Goal: Information Seeking & Learning: Learn about a topic

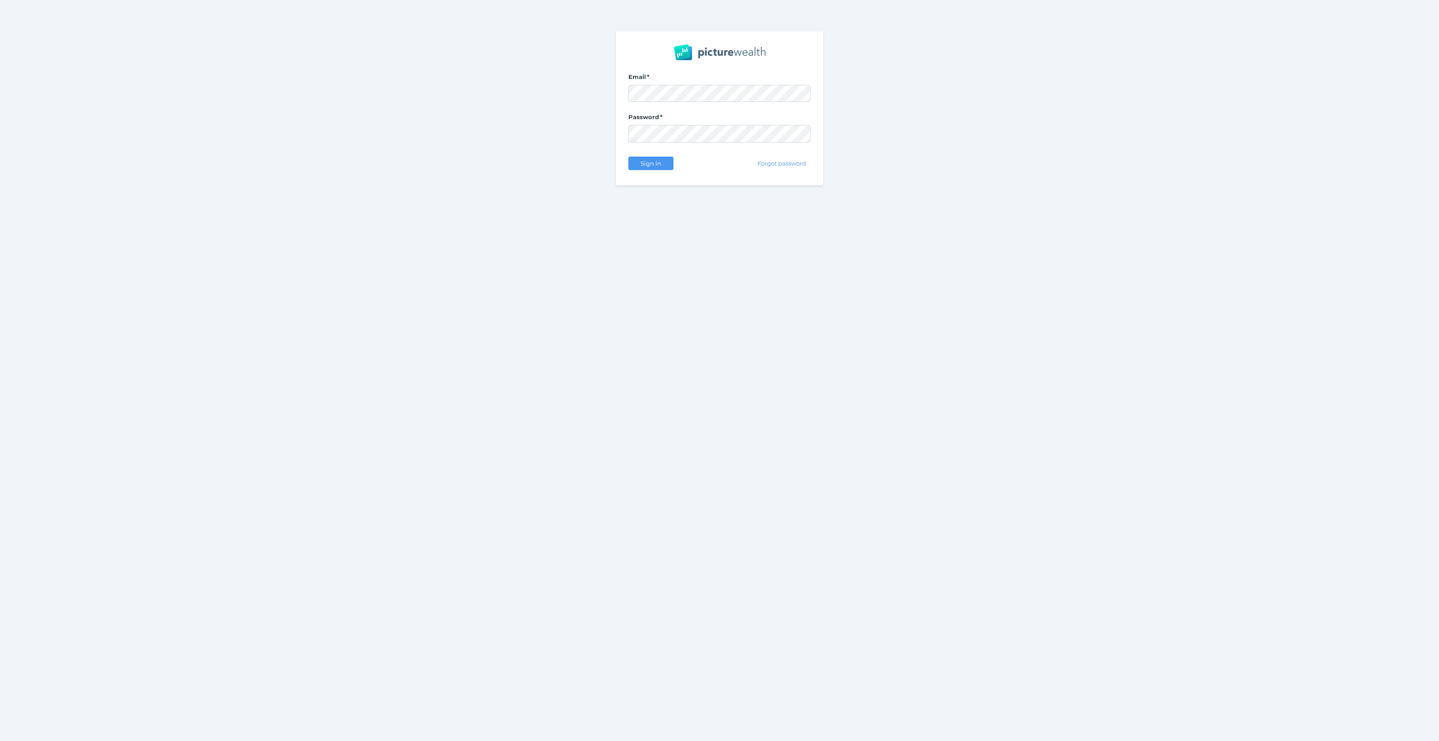
click at [0, 740] on com-1password-button at bounding box center [0, 741] width 0 height 0
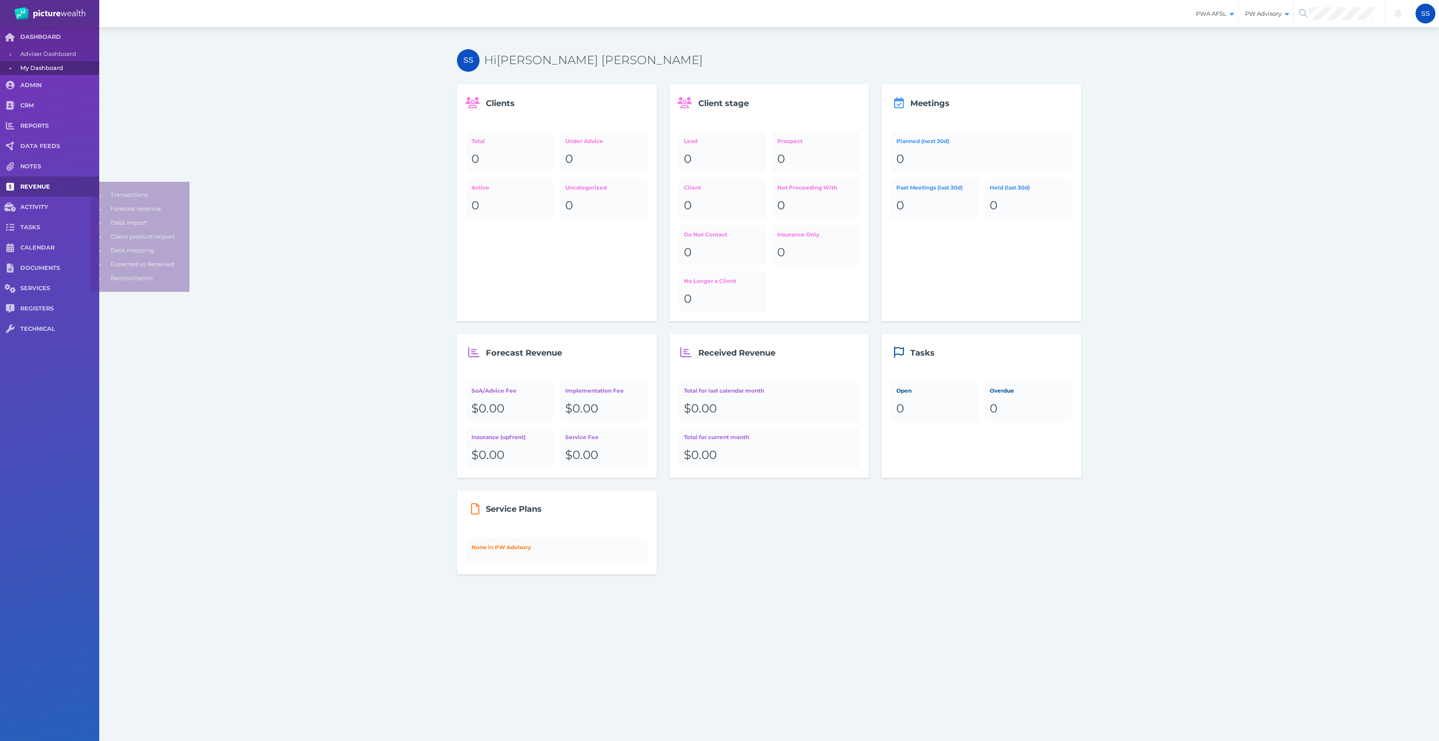
click at [52, 186] on span "REVENUE" at bounding box center [59, 187] width 79 height 8
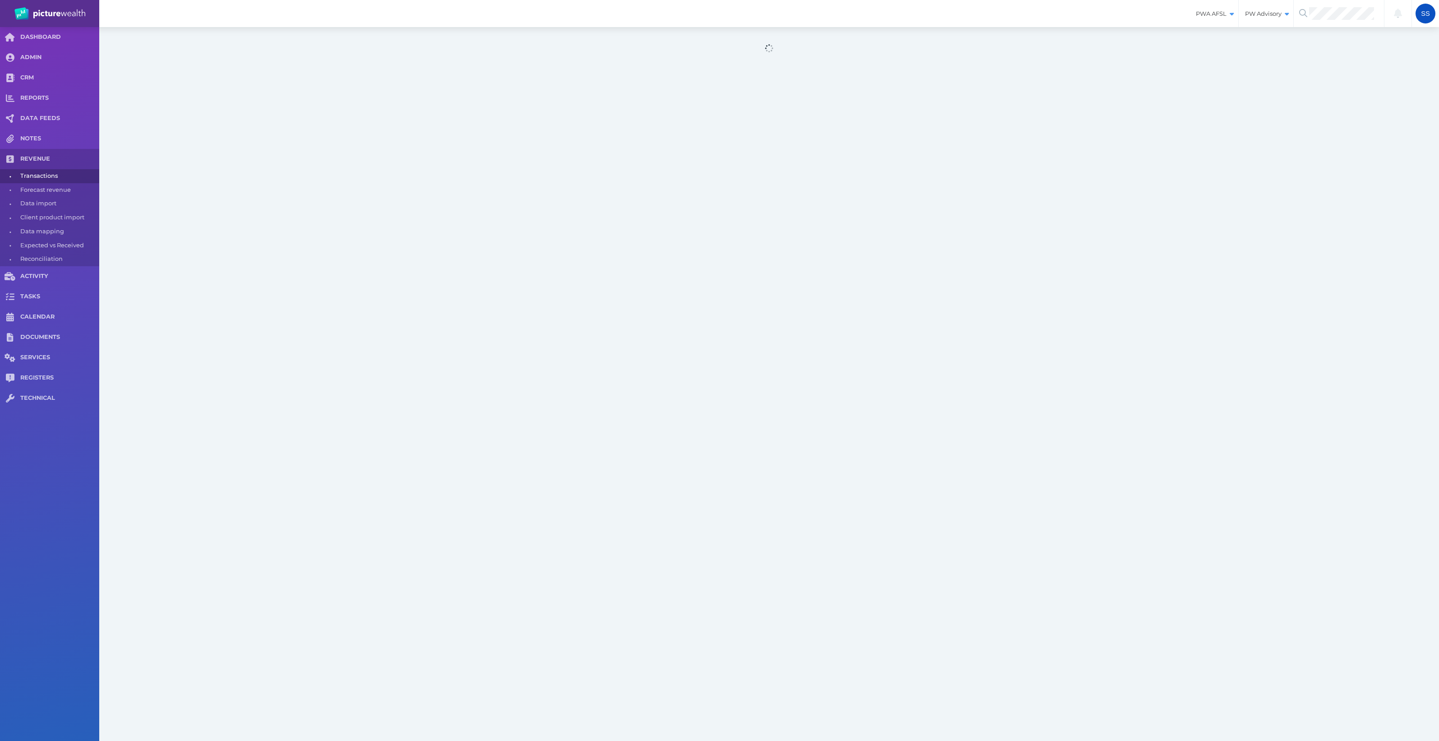
select select "25"
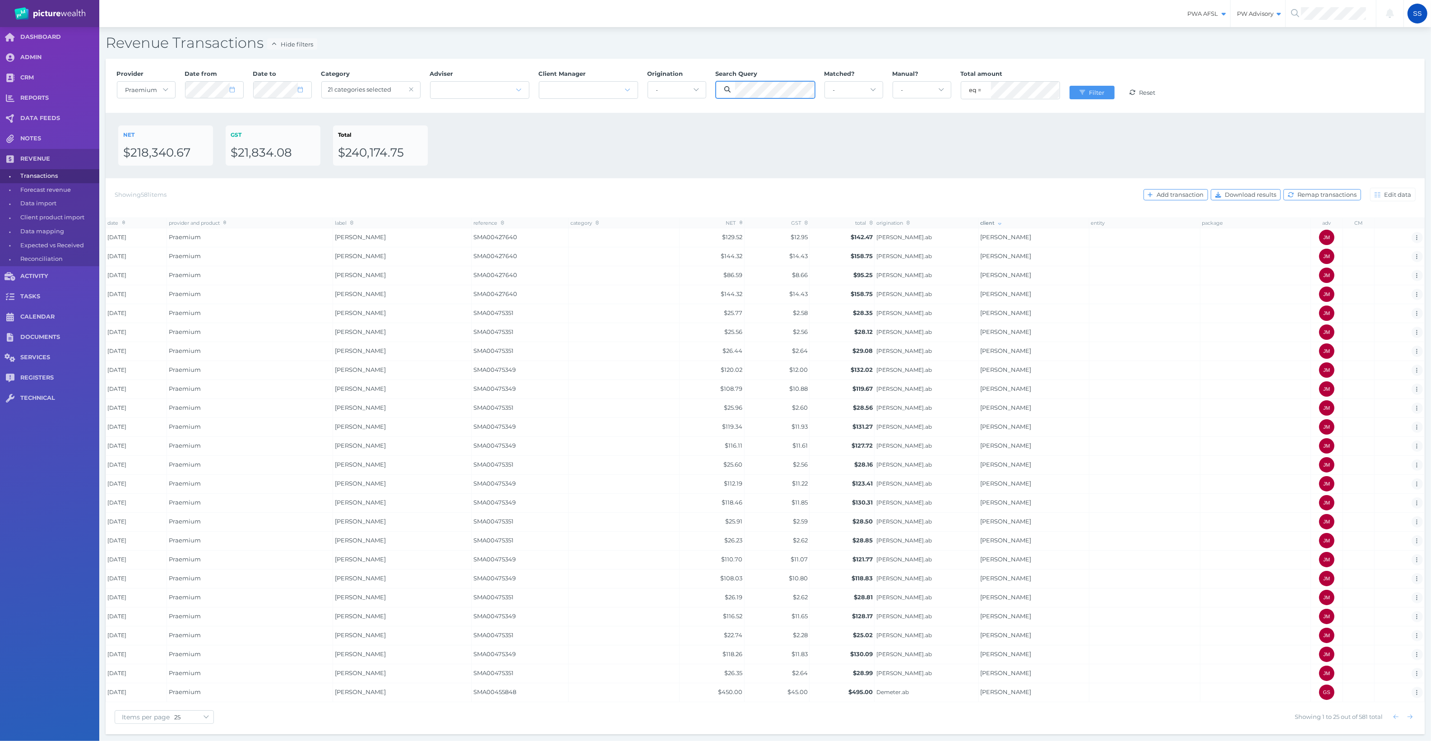
click at [1069, 86] on button "Filter" at bounding box center [1091, 93] width 45 height 14
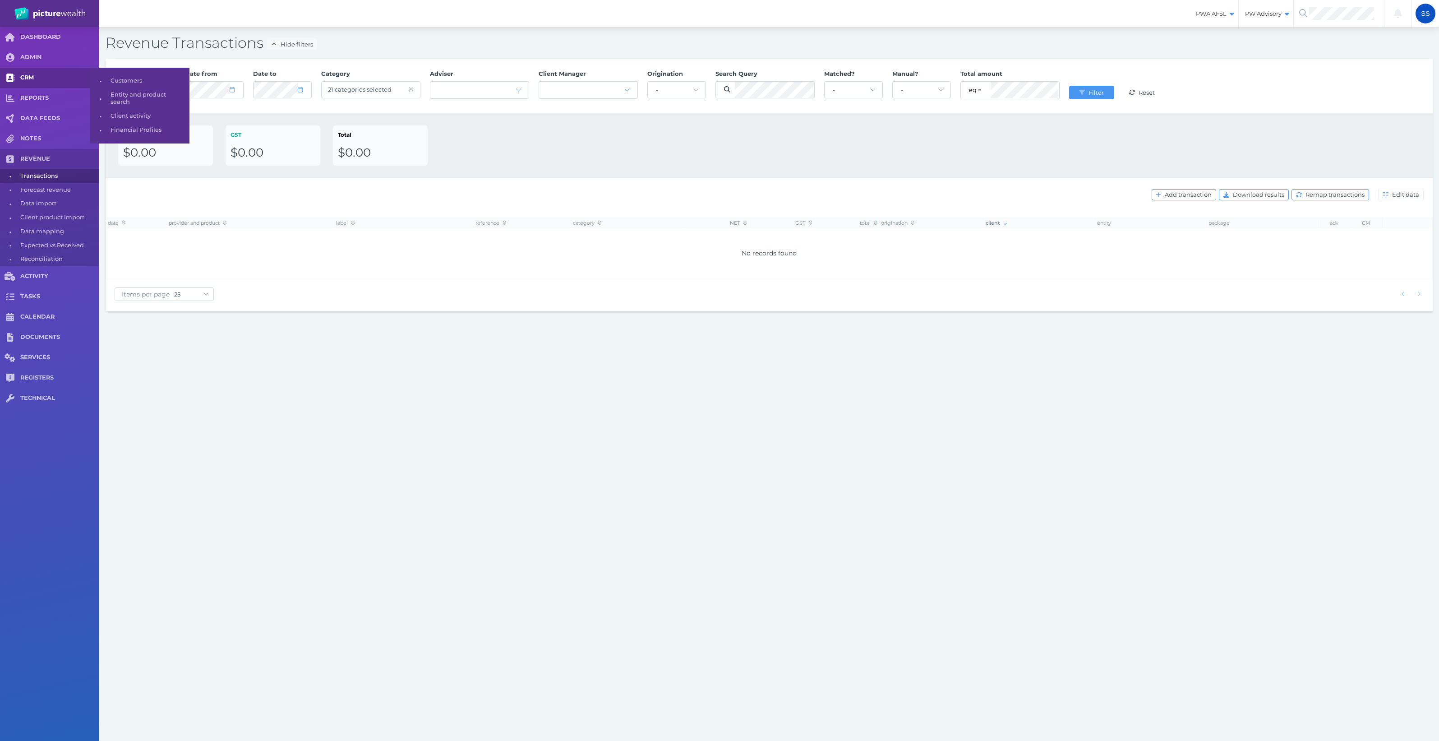
click at [37, 76] on span "CRM" at bounding box center [59, 78] width 79 height 8
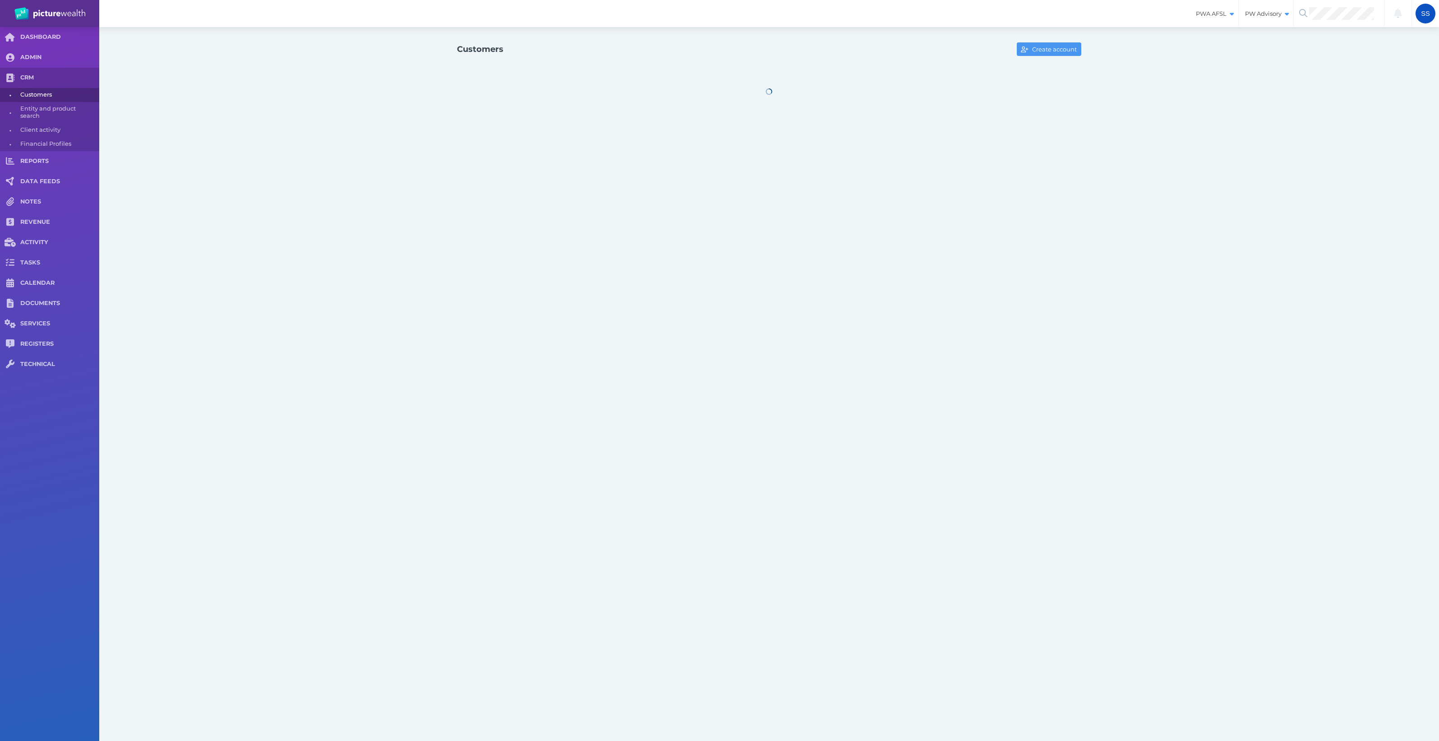
select select "25"
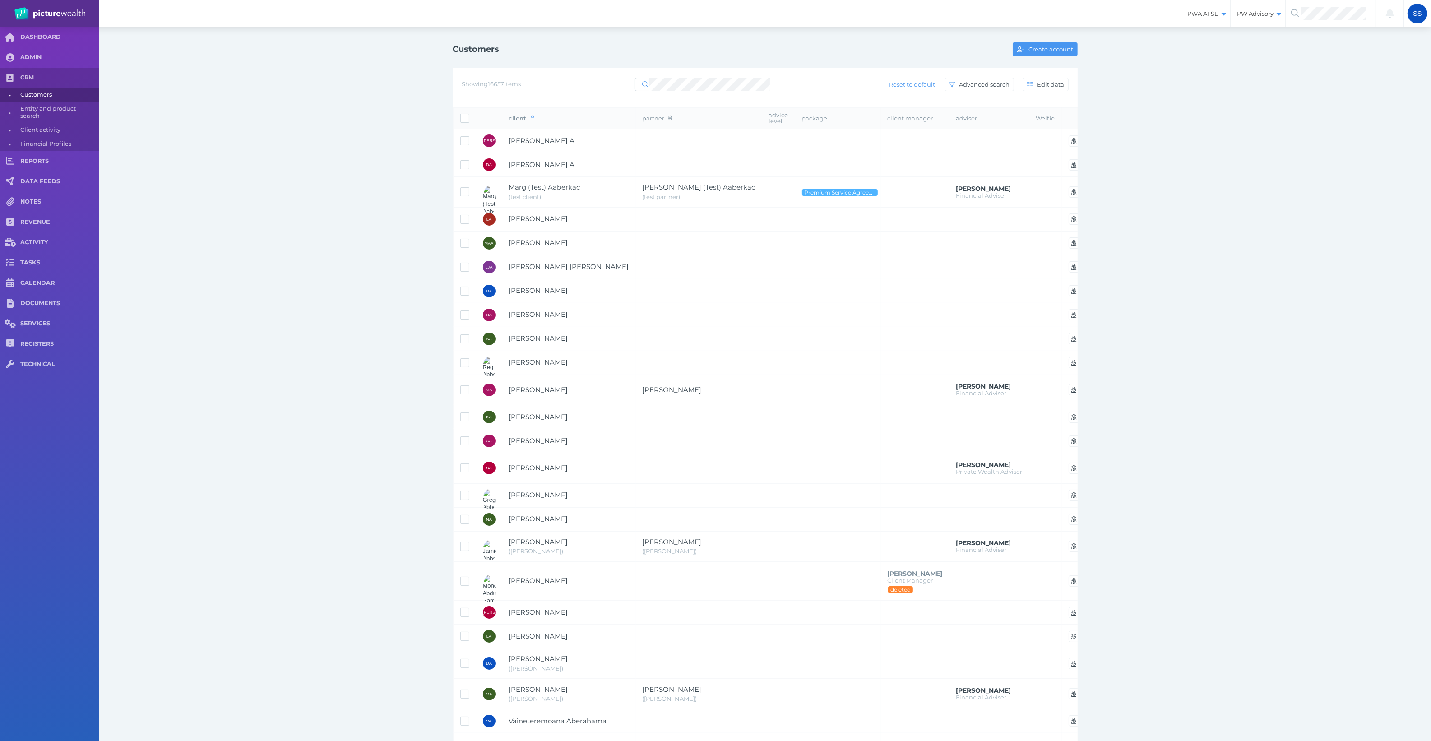
click at [53, 97] on span "Customers" at bounding box center [58, 95] width 76 height 14
click at [536, 132] on td "[PERSON_NAME] A" at bounding box center [569, 141] width 134 height 24
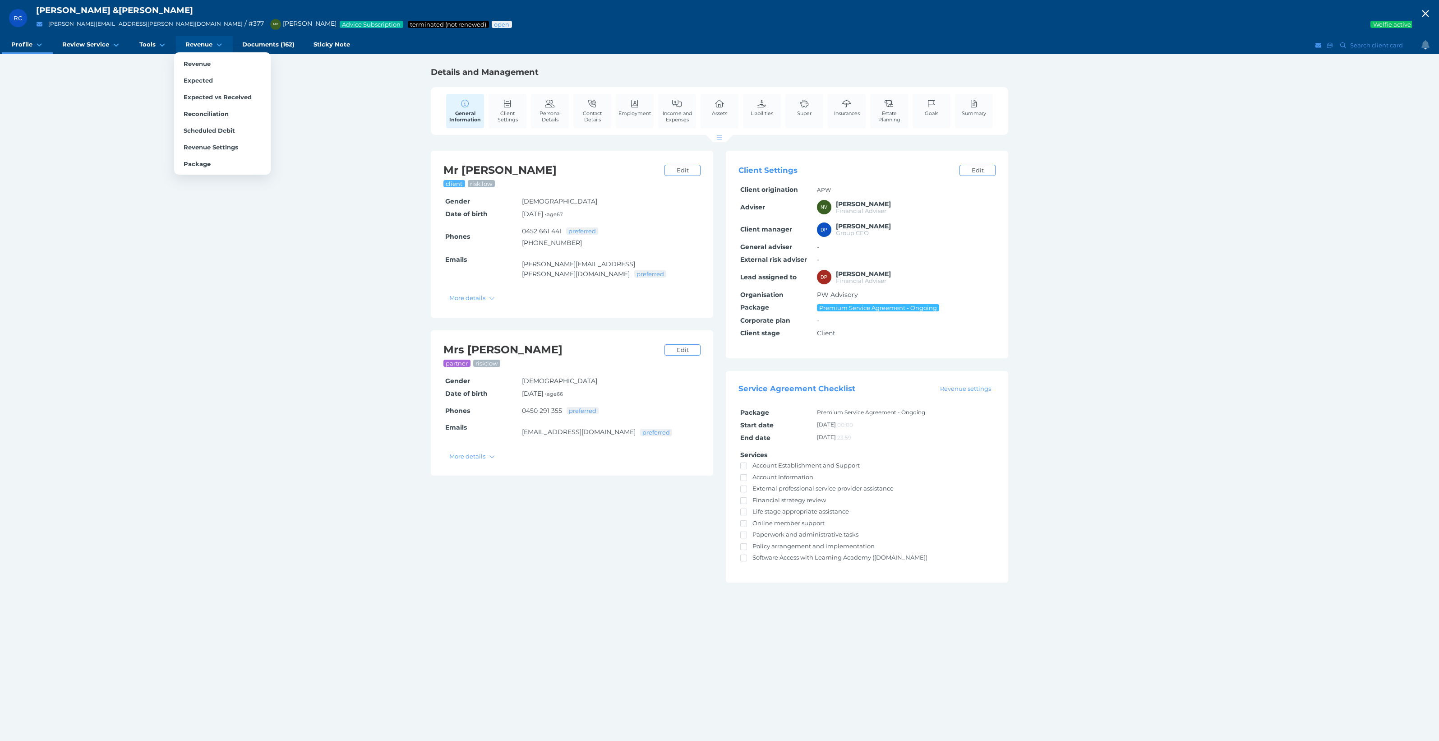
click at [210, 44] on span "Revenue" at bounding box center [198, 45] width 27 height 8
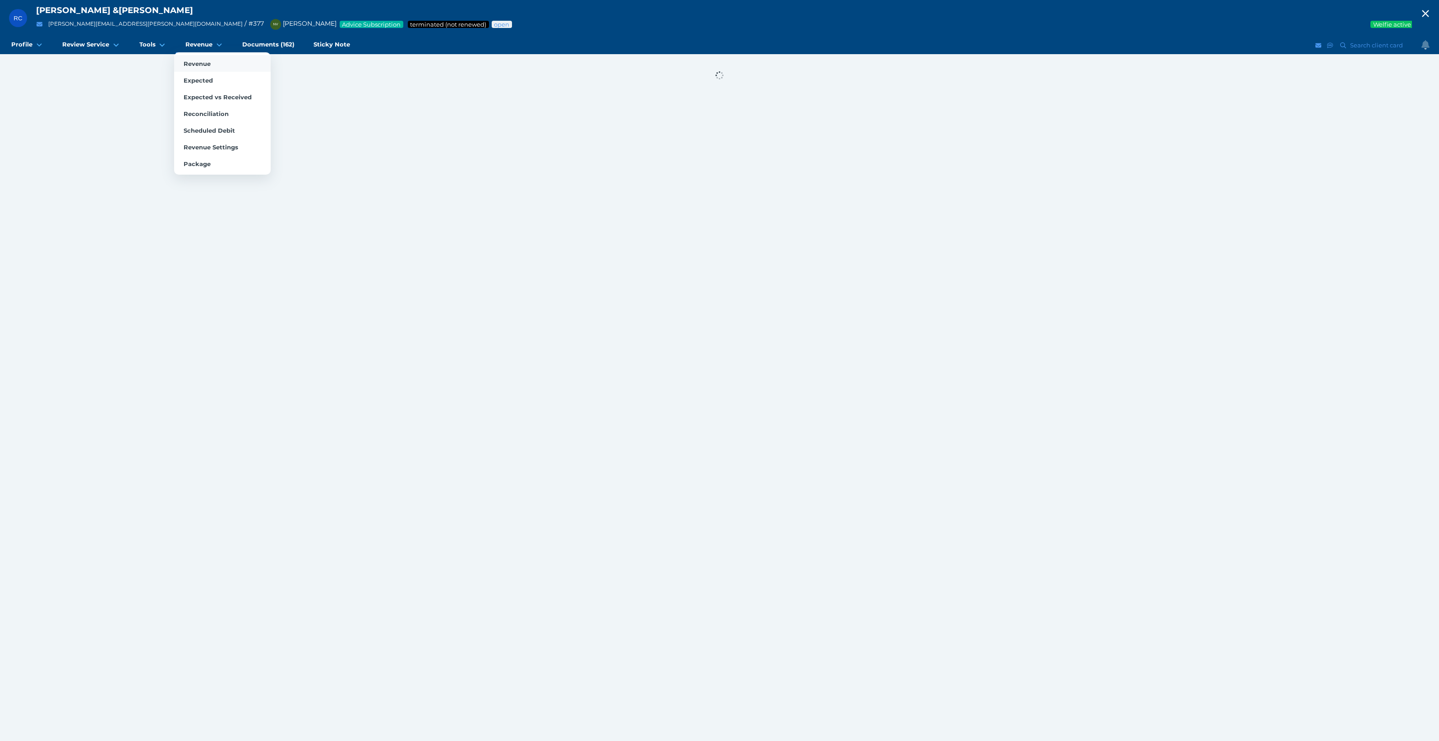
select select "25"
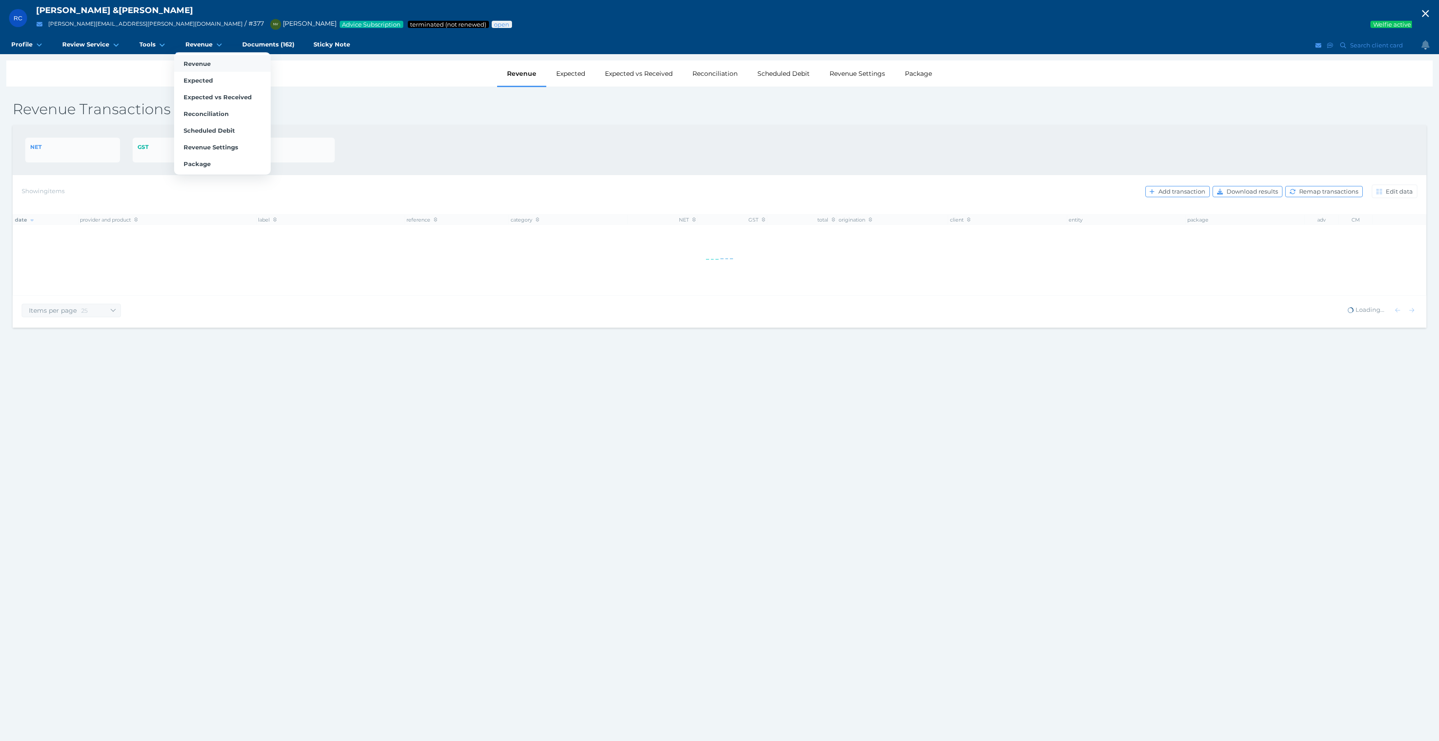
click at [202, 64] on span "Revenue" at bounding box center [197, 63] width 27 height 7
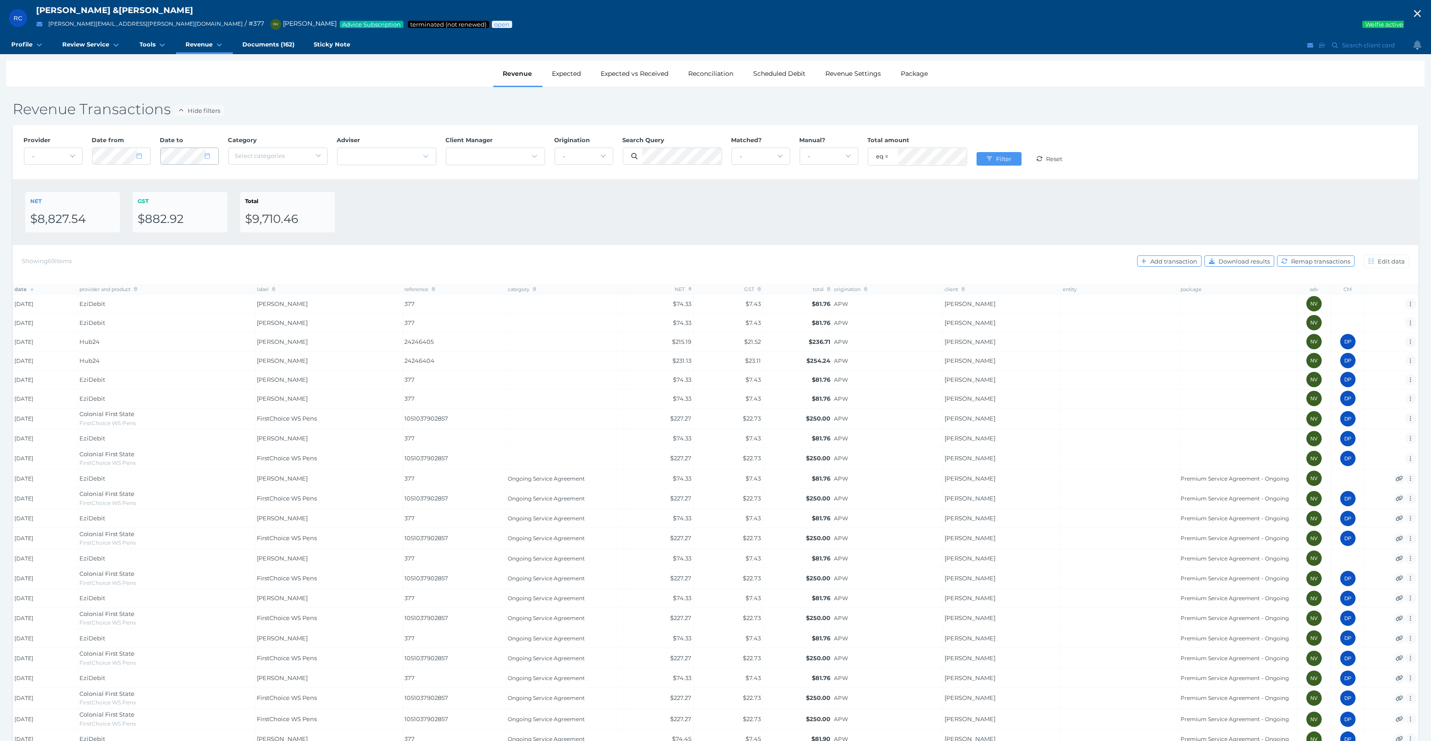
click at [210, 156] on icon at bounding box center [207, 156] width 5 height 6
select select "2"
select select "2025"
click at [227, 179] on select "January February March April May June July August September October November De…" at bounding box center [204, 182] width 51 height 15
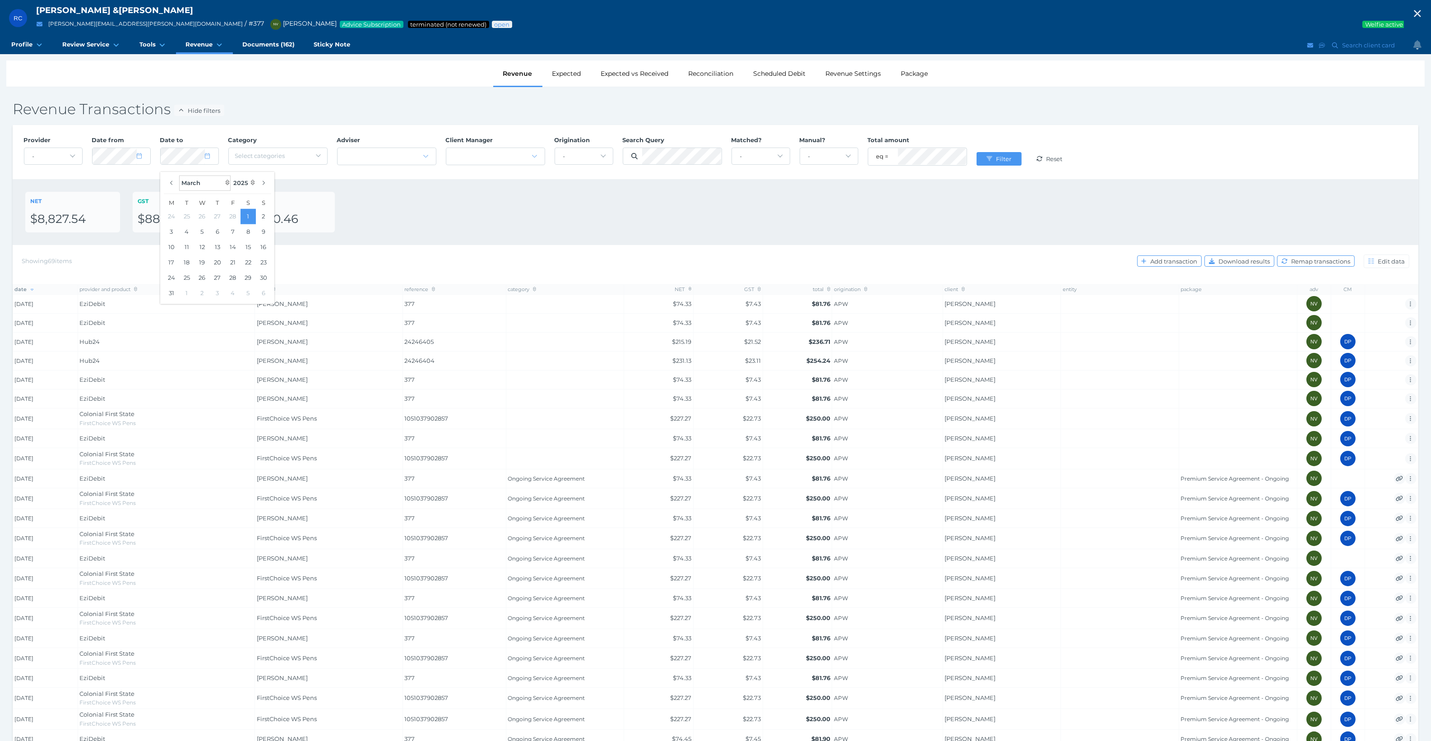
click at [227, 179] on select "January February March April May June July August September October November De…" at bounding box center [204, 182] width 51 height 15
click at [179, 175] on select "January February March April May June July August September October November De…" at bounding box center [204, 182] width 51 height 15
select select "7"
click at [389, 214] on div "NET $8,827.54 GST $882.92 Total $9,710.46" at bounding box center [715, 212] width 1380 height 40
click at [137, 156] on icon at bounding box center [139, 156] width 5 height 6
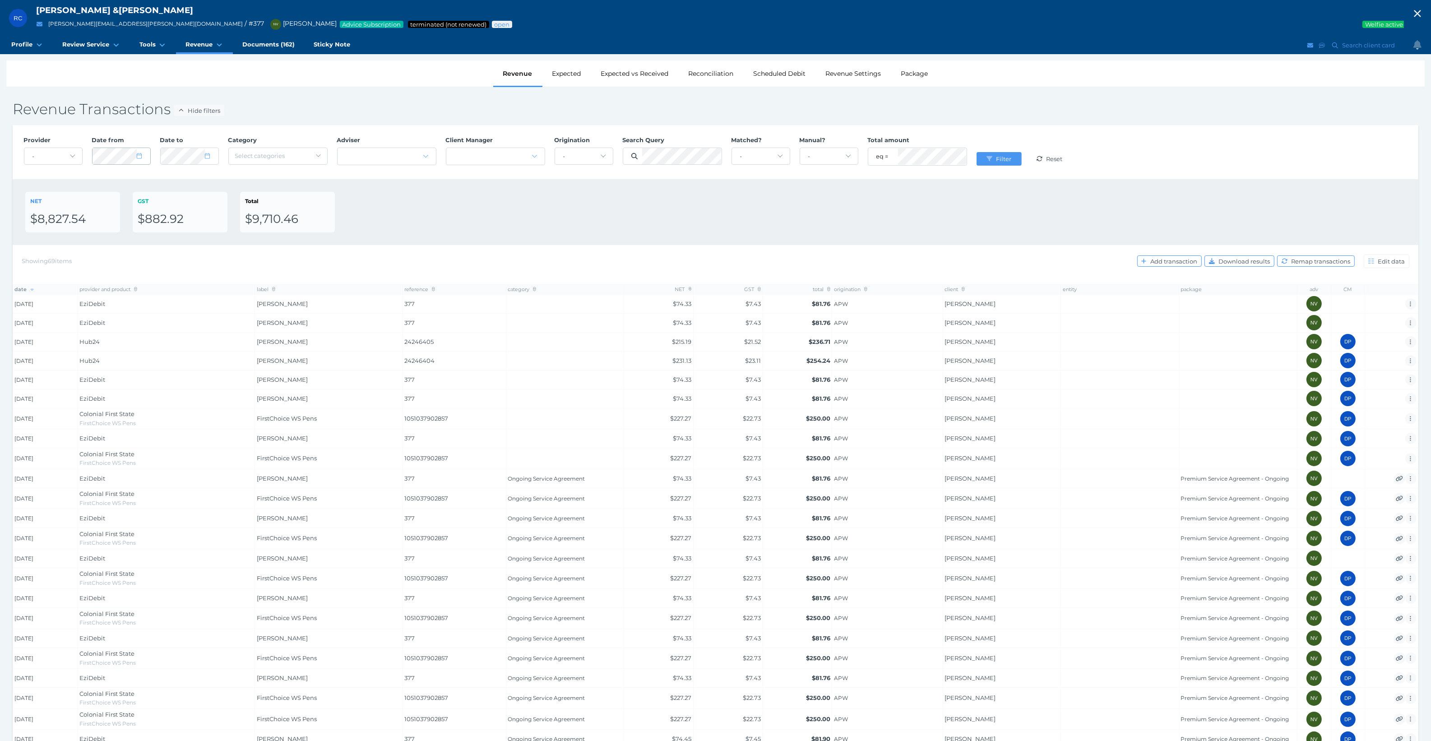
select select "4"
click at [184, 183] on select "2125 2124 2123 2122 2121 2120 2119 2118 2117 2116 2115 2114 2113 2112 2111 2110…" at bounding box center [174, 182] width 25 height 15
click at [162, 175] on select "2125 2124 2123 2122 2121 2120 2119 2118 2117 2116 2115 2114 2113 2112 2111 2110…" at bounding box center [174, 182] width 25 height 15
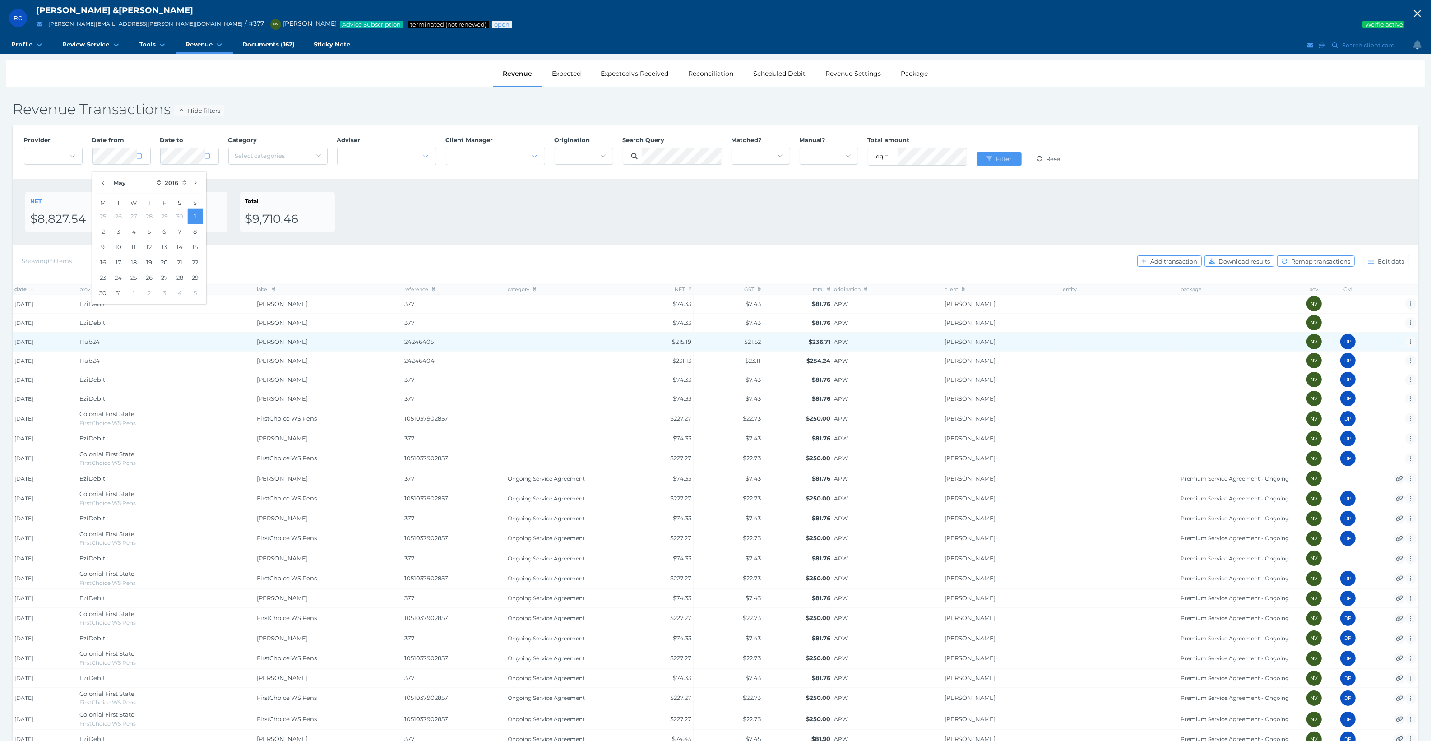
select select "2024"
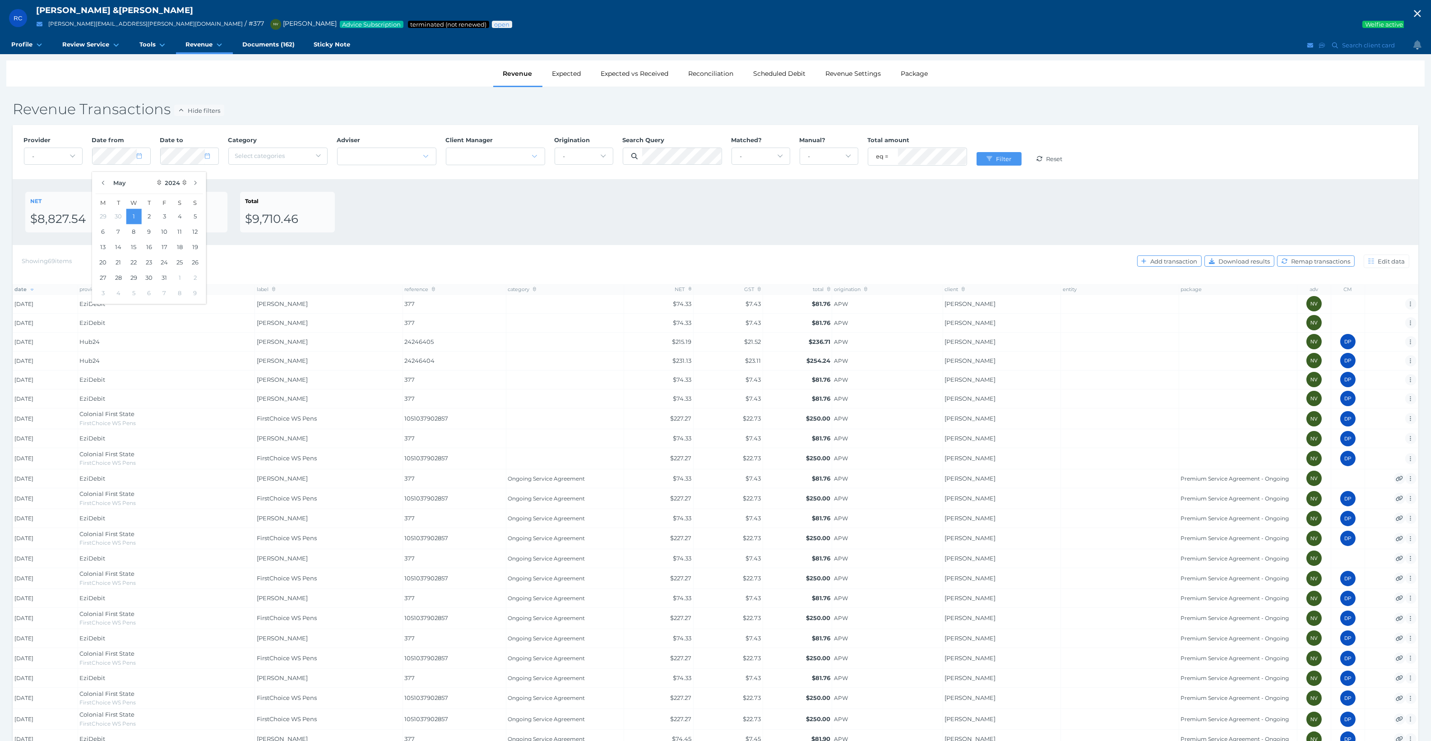
click at [989, 209] on div "NET $8,827.54 GST $882.92 Total $9,710.46" at bounding box center [715, 212] width 1380 height 40
click at [1007, 159] on span "Filter" at bounding box center [1004, 158] width 21 height 7
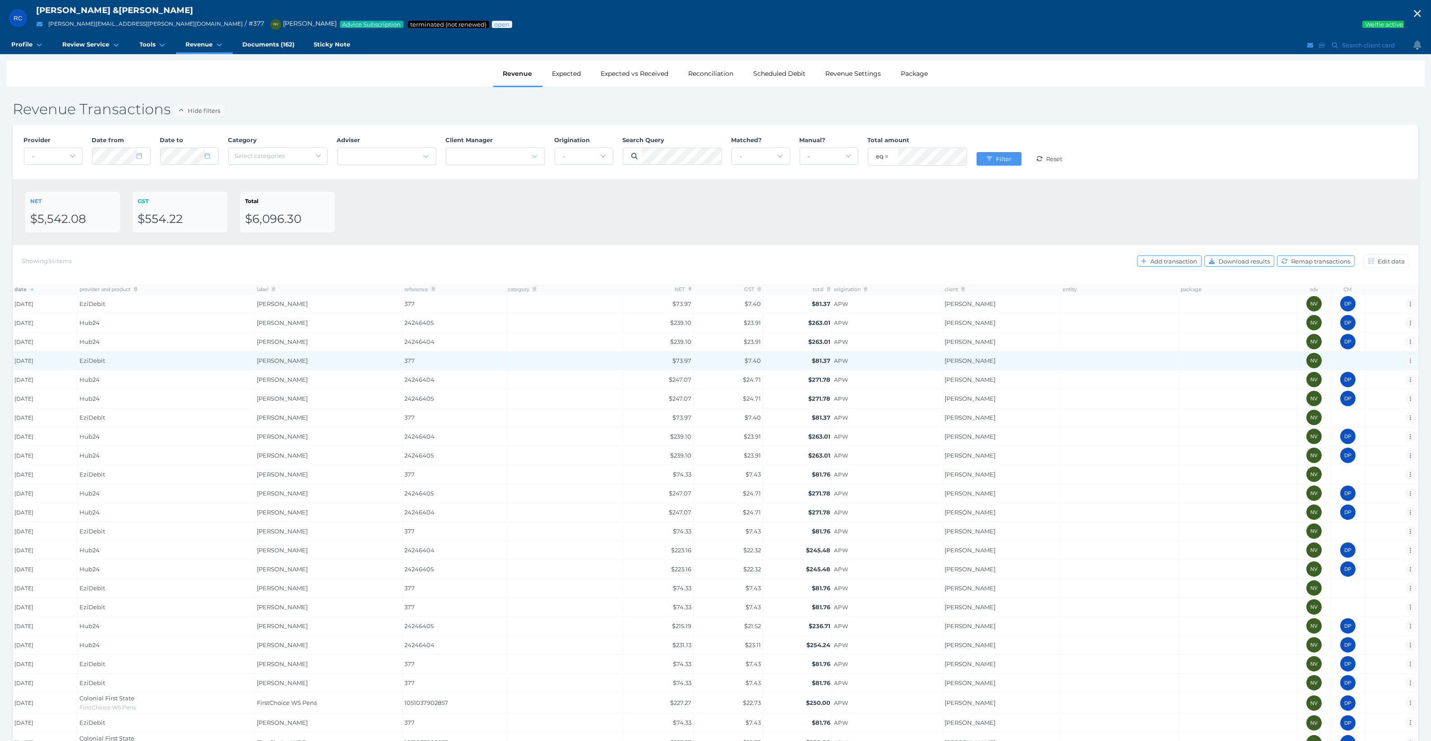
click at [38, 360] on td "25/06/2025" at bounding box center [45, 360] width 65 height 19
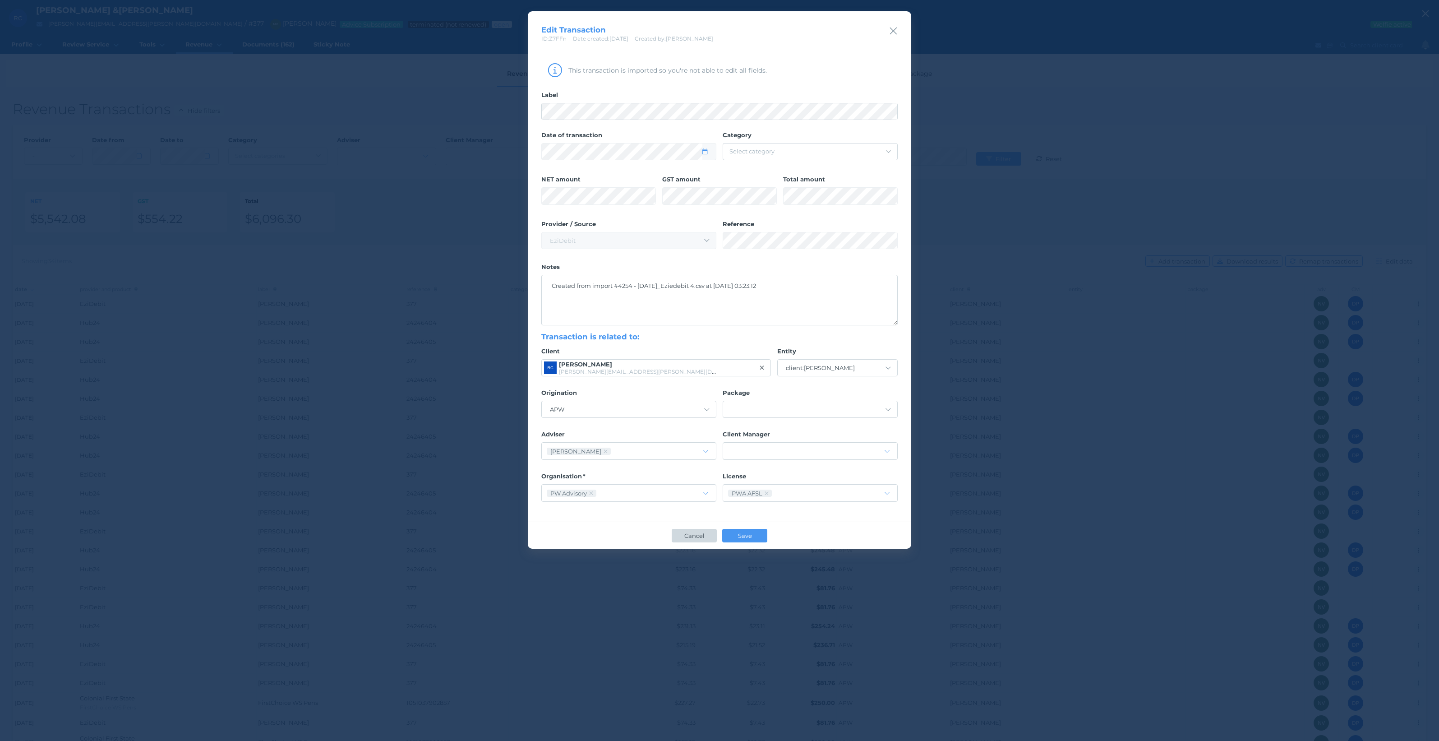
click at [700, 538] on span "Cancel" at bounding box center [694, 535] width 28 height 7
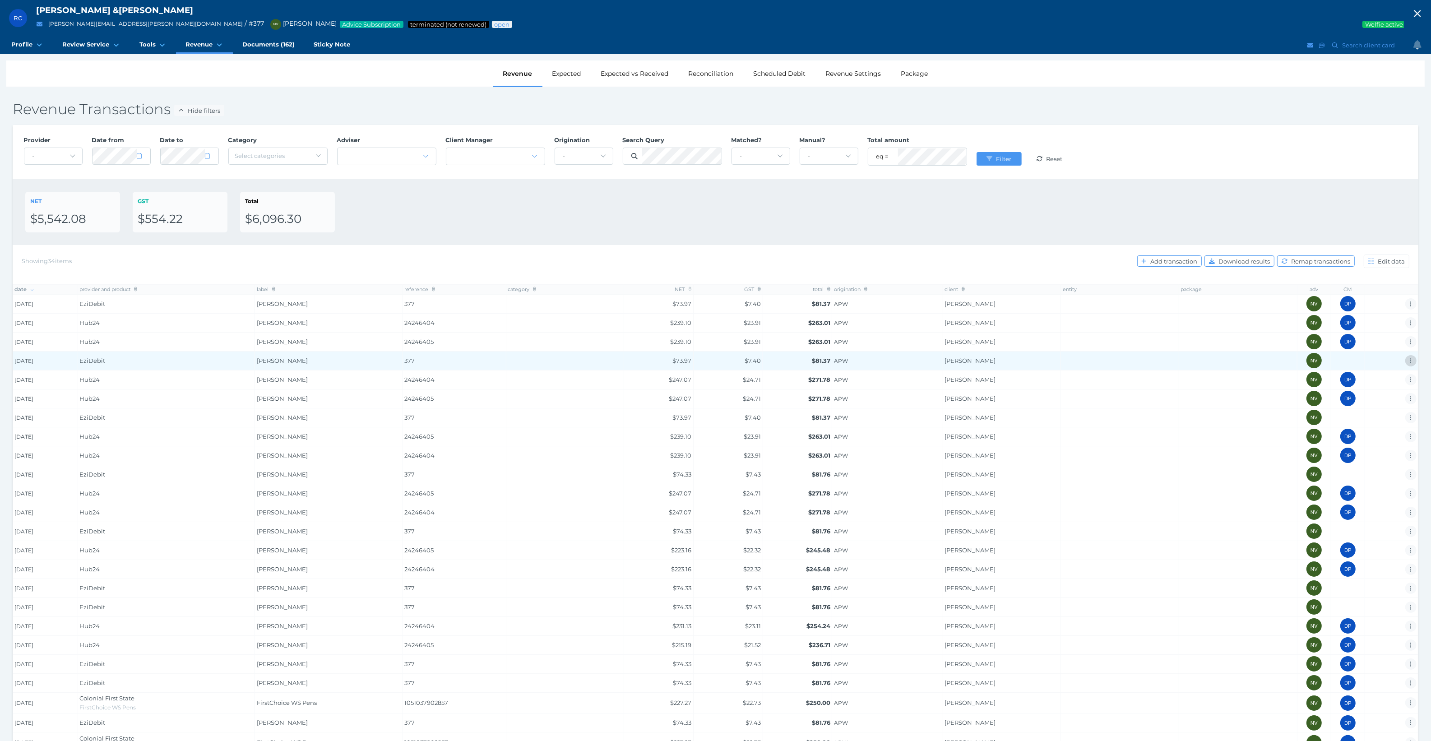
click at [1411, 357] on span "button" at bounding box center [1410, 360] width 9 height 7
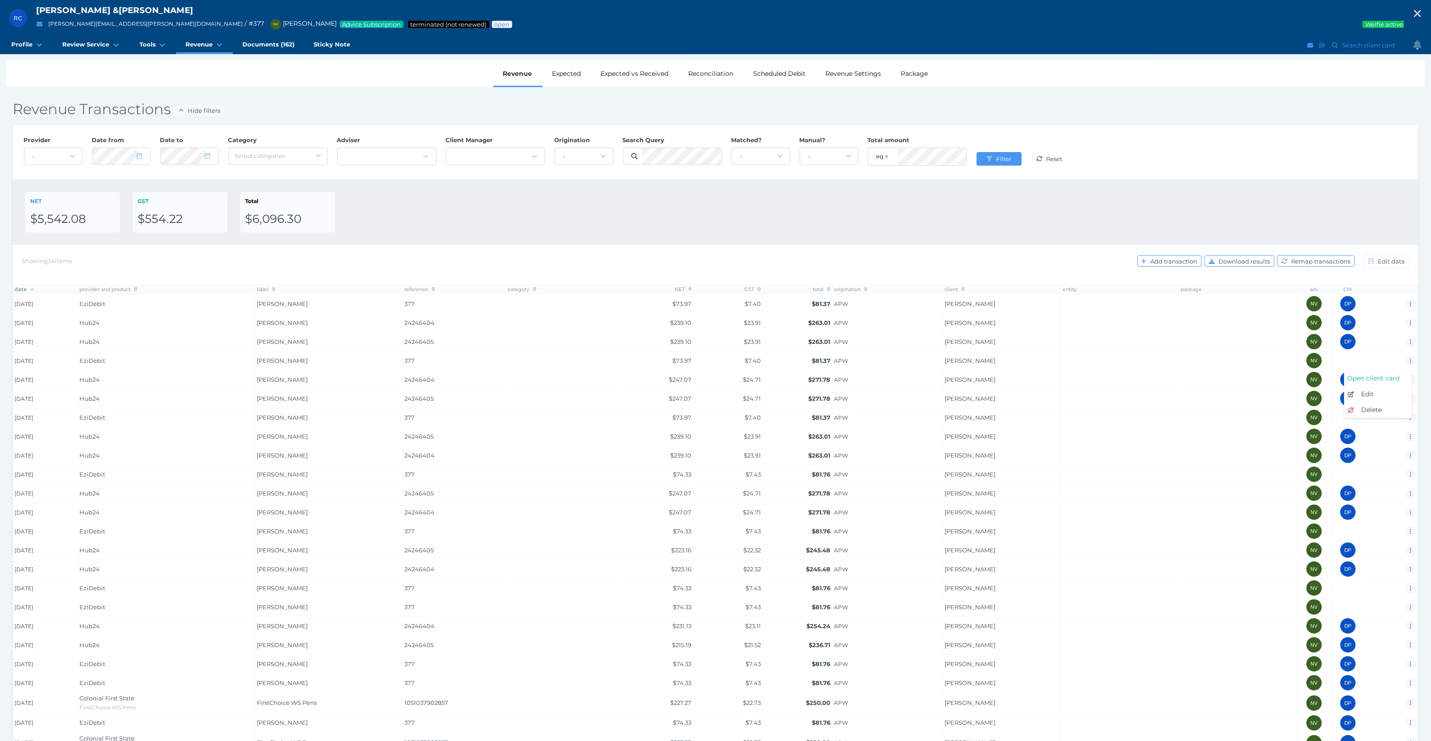
click at [1372, 394] on span "Edit" at bounding box center [1367, 394] width 13 height 8
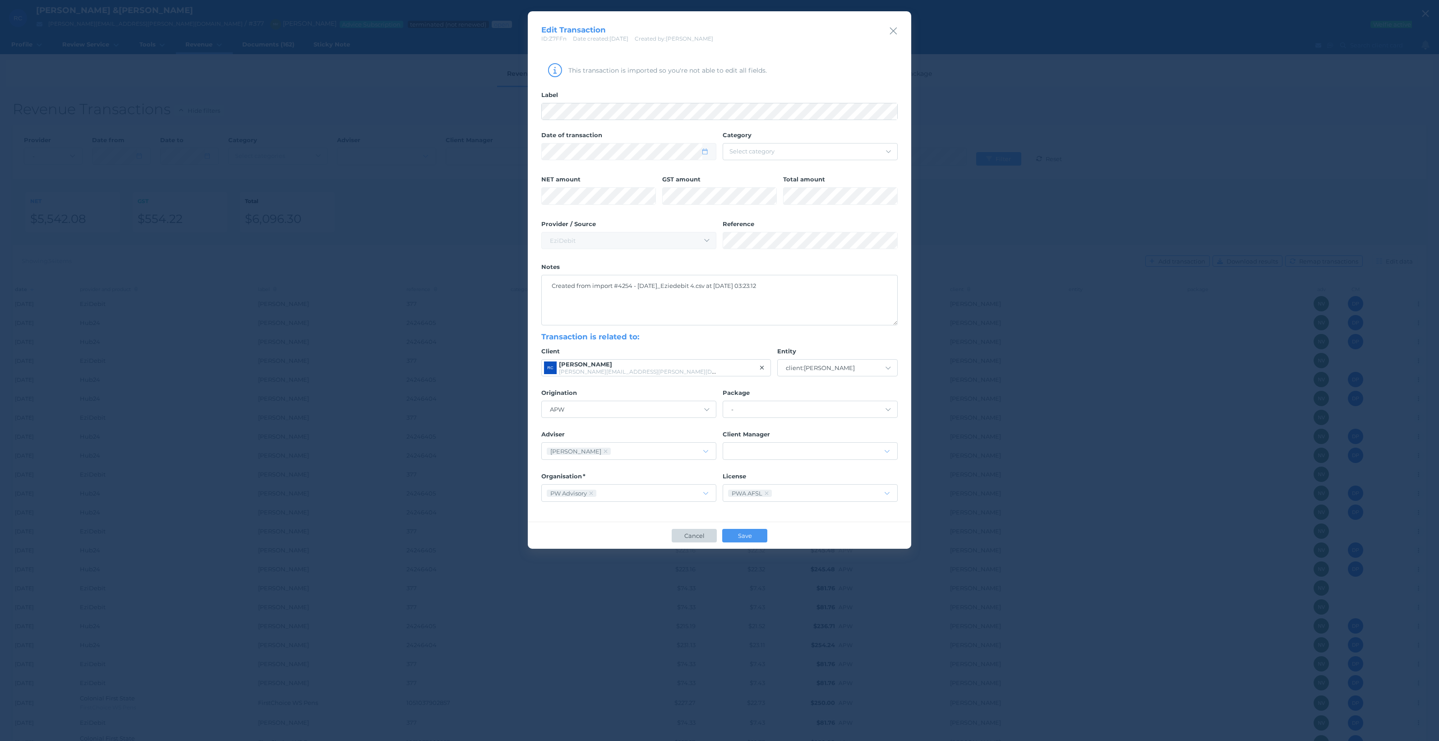
click at [705, 539] on span "Cancel" at bounding box center [694, 535] width 28 height 7
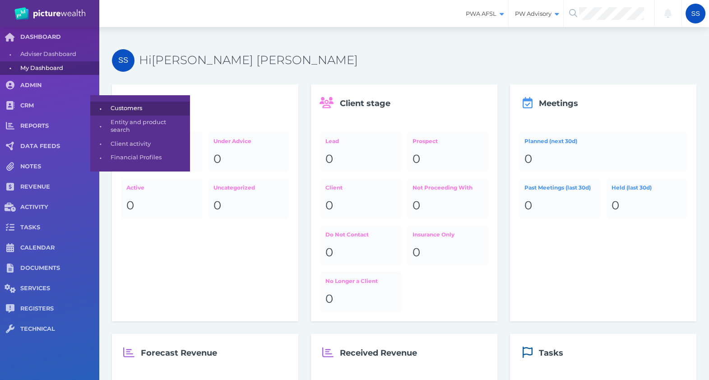
click at [115, 112] on span "Customers" at bounding box center [149, 109] width 76 height 14
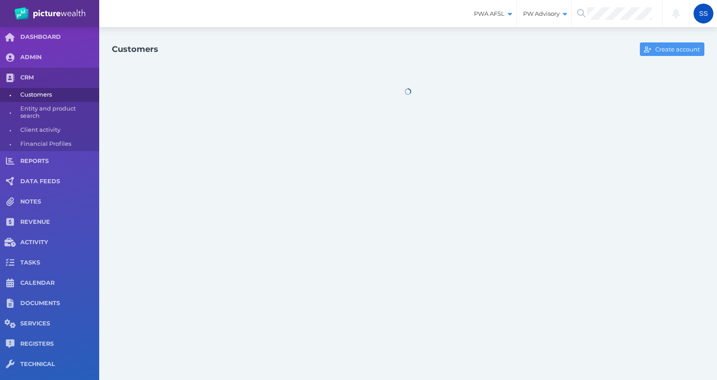
select select "25"
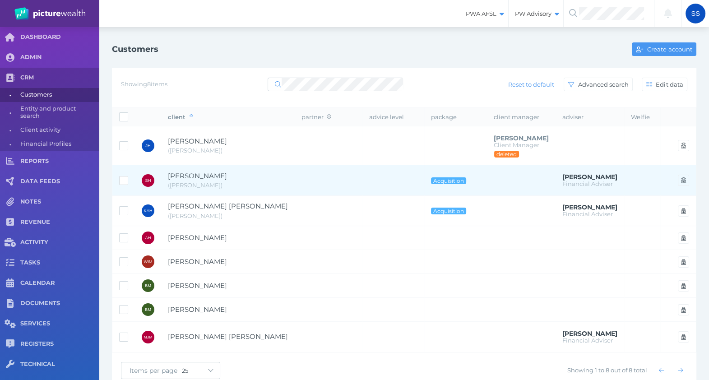
click at [217, 176] on span "[PERSON_NAME]" at bounding box center [197, 175] width 59 height 9
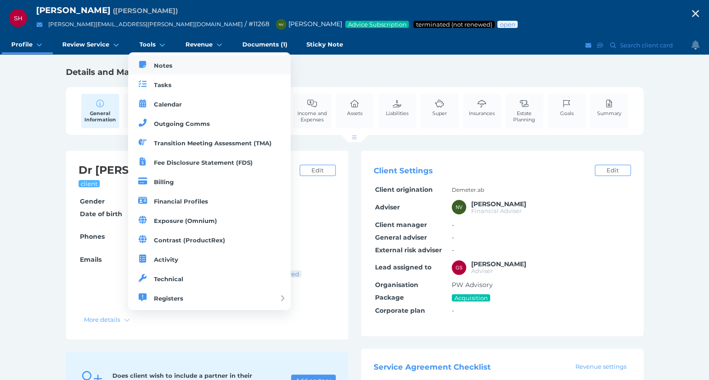
click at [167, 68] on span "Notes" at bounding box center [163, 65] width 18 height 7
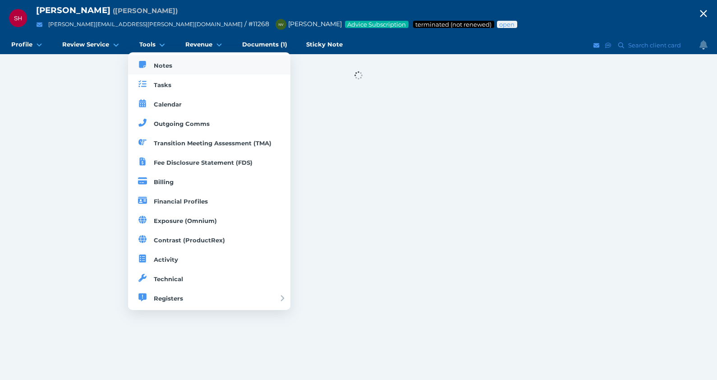
select select "50"
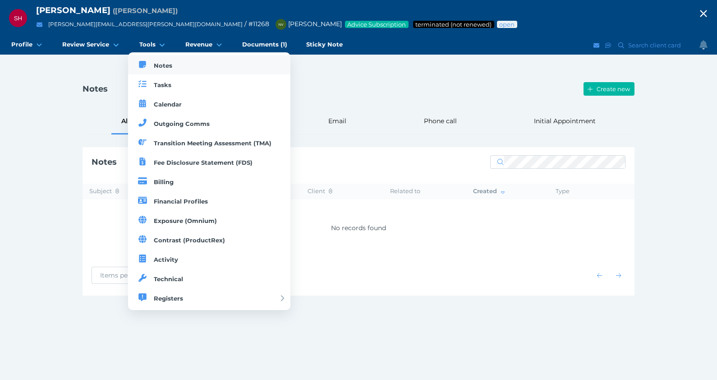
click at [167, 68] on span "Notes" at bounding box center [163, 65] width 18 height 7
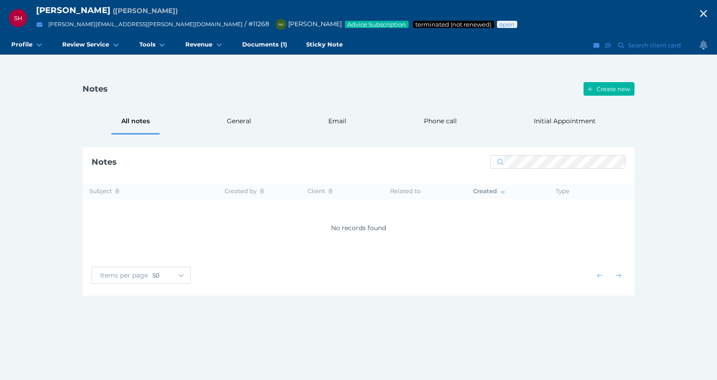
click at [2, 170] on div "SH [PERSON_NAME] ( [PERSON_NAME] ) [PERSON_NAME][EMAIL_ADDRESS][PERSON_NAME][DO…" at bounding box center [358, 190] width 717 height 380
click at [241, 128] on div "General" at bounding box center [240, 121] width 46 height 26
click at [351, 117] on div "Email" at bounding box center [338, 121] width 38 height 26
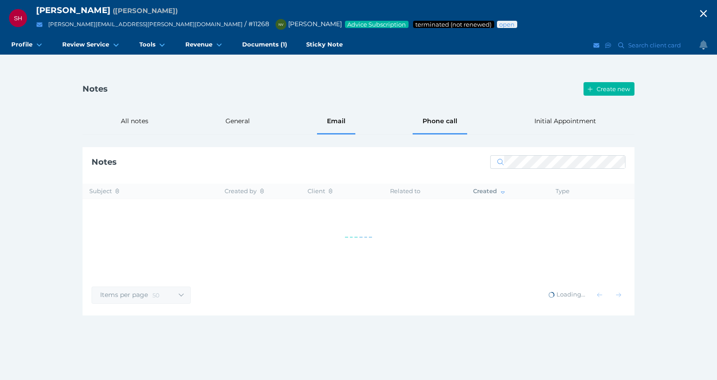
click at [460, 120] on div "Phone call" at bounding box center [440, 121] width 55 height 26
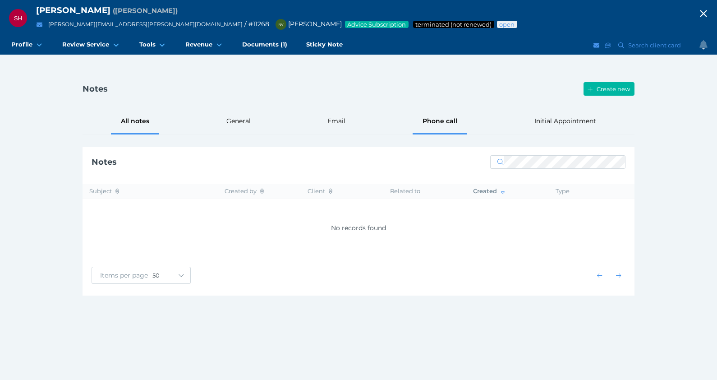
click at [136, 122] on div "All notes" at bounding box center [135, 121] width 48 height 26
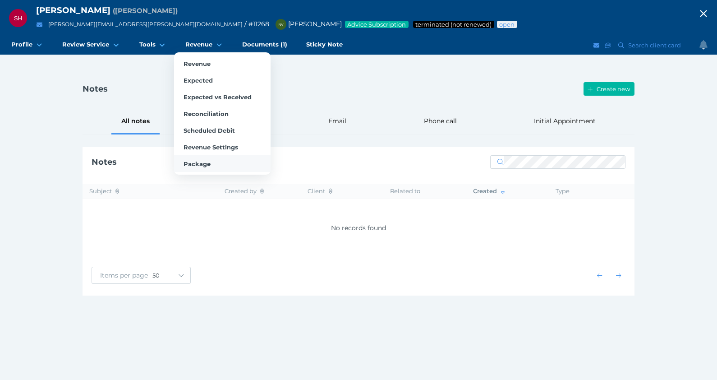
click at [200, 161] on span "Package" at bounding box center [197, 163] width 27 height 7
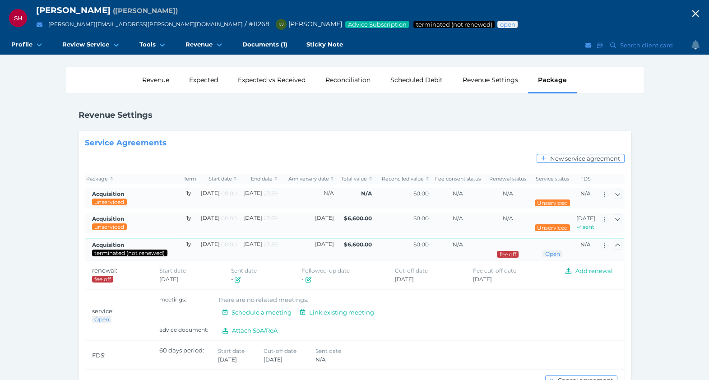
click at [20, 237] on div "SH [PERSON_NAME] ( [PERSON_NAME] ) [PERSON_NAME][EMAIL_ADDRESS][PERSON_NAME][DO…" at bounding box center [354, 207] width 709 height 415
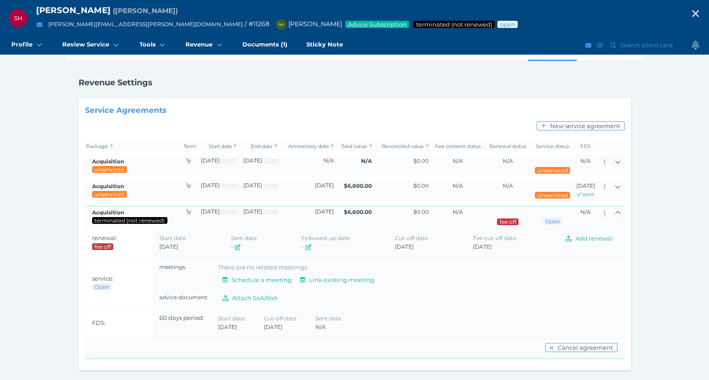
click at [233, 329] on td "60 days period: Start date [DATE] Cut-off date [DATE] Sent date N/A" at bounding box center [387, 323] width 471 height 28
